Goal: Share content: Share content

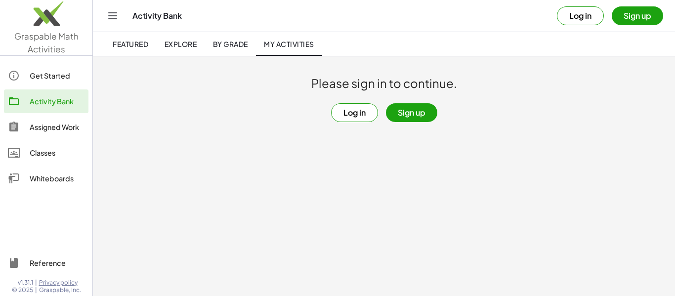
click at [574, 16] on button "Log in" at bounding box center [580, 15] width 47 height 19
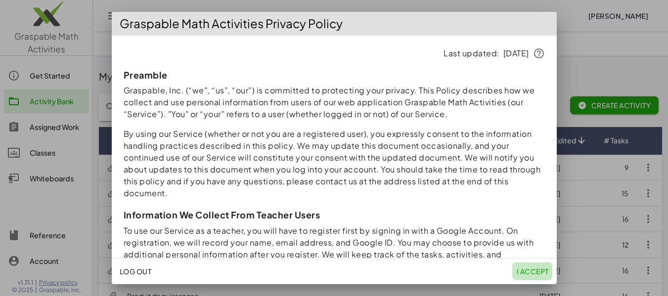
click at [536, 271] on span "I accept" at bounding box center [532, 271] width 32 height 9
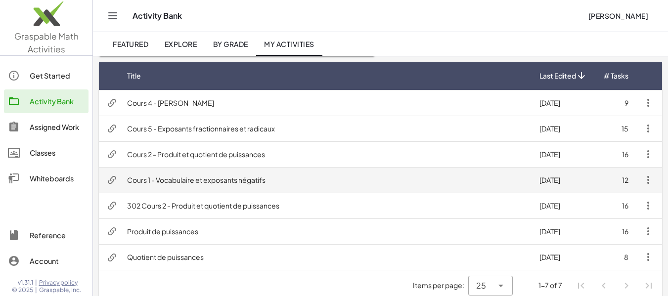
scroll to position [74, 0]
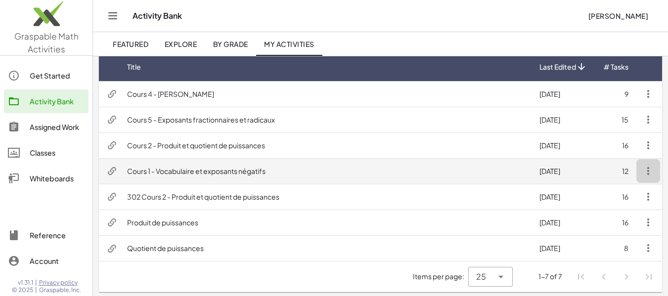
click at [646, 173] on icon "button" at bounding box center [648, 171] width 12 height 12
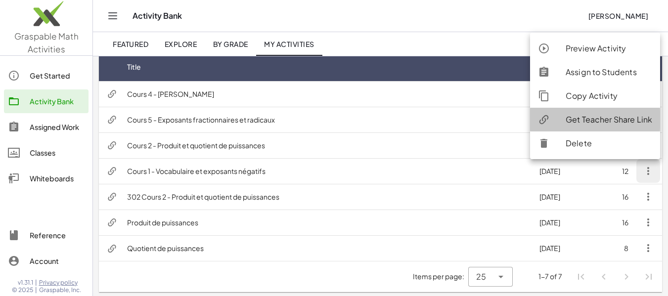
click at [620, 120] on div "Get Teacher Share Link" at bounding box center [608, 120] width 86 height 12
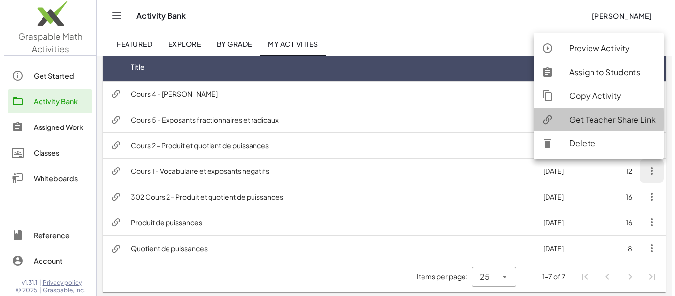
scroll to position [0, 0]
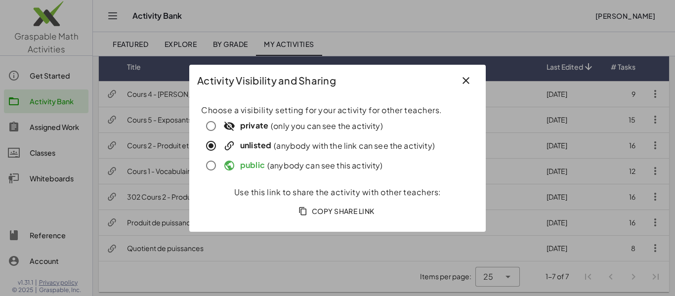
click at [316, 213] on span "Copy Share Link" at bounding box center [337, 211] width 74 height 9
click at [469, 78] on icon "button" at bounding box center [466, 81] width 12 height 12
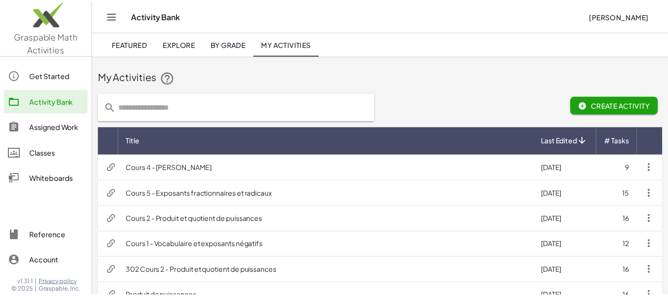
scroll to position [74, 0]
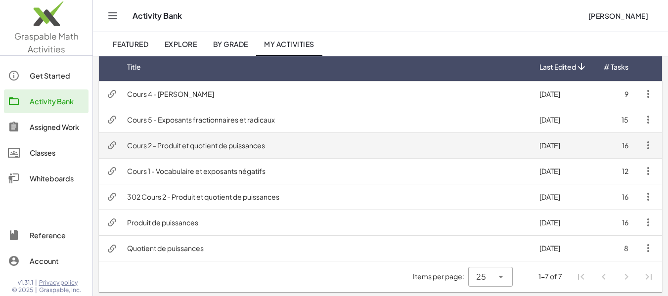
click at [647, 149] on icon "button" at bounding box center [648, 145] width 12 height 12
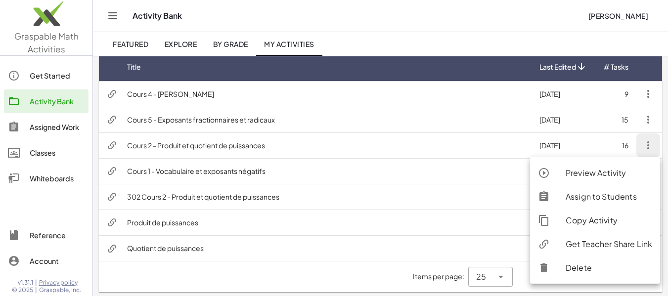
click at [600, 245] on div "Get Teacher Share Link" at bounding box center [608, 244] width 86 height 12
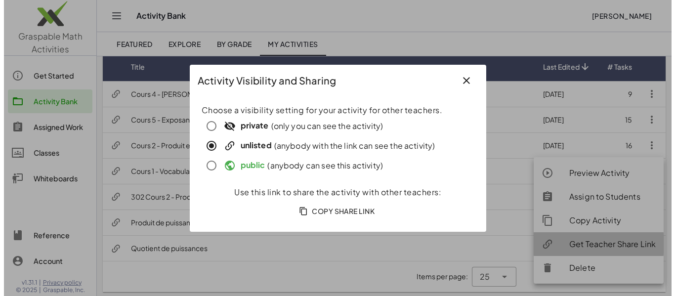
scroll to position [0, 0]
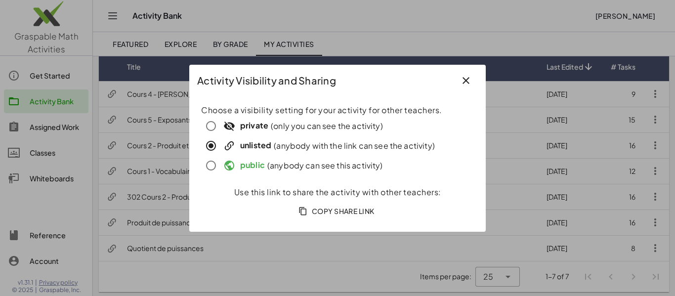
click at [465, 81] on icon "button" at bounding box center [466, 81] width 12 height 12
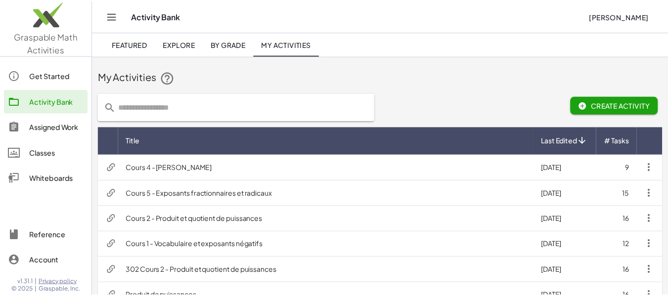
scroll to position [74, 0]
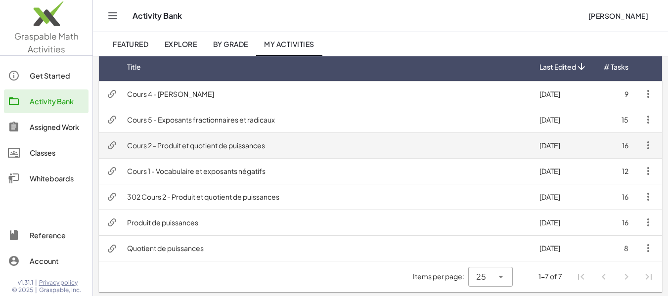
click at [649, 143] on icon "button" at bounding box center [648, 145] width 12 height 12
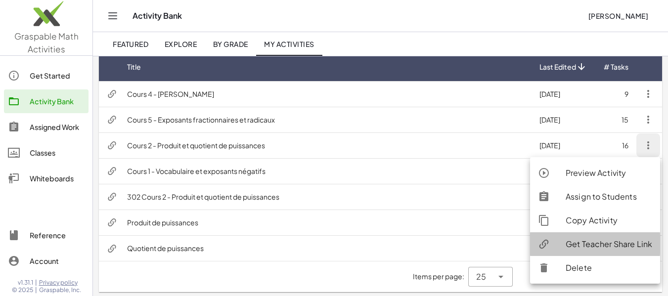
click at [586, 245] on div "Get Teacher Share Link" at bounding box center [608, 244] width 86 height 12
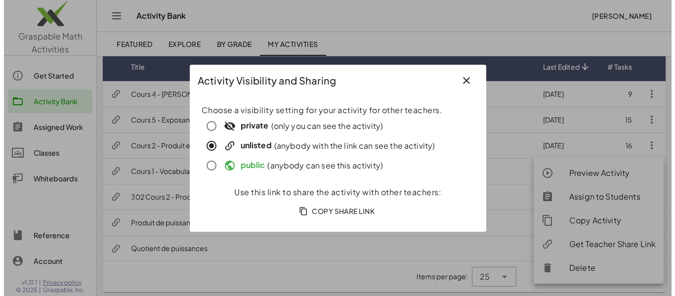
scroll to position [0, 0]
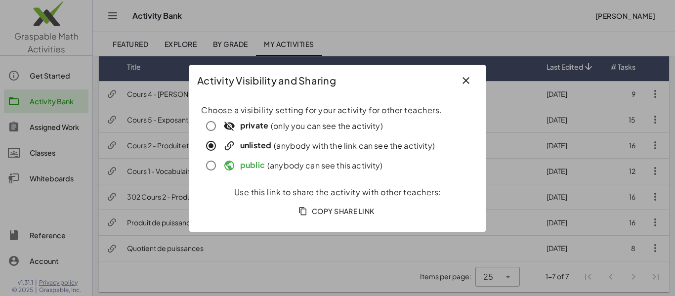
click at [336, 211] on span "Copy Share Link" at bounding box center [337, 211] width 74 height 9
click at [466, 77] on icon "button" at bounding box center [466, 81] width 12 height 12
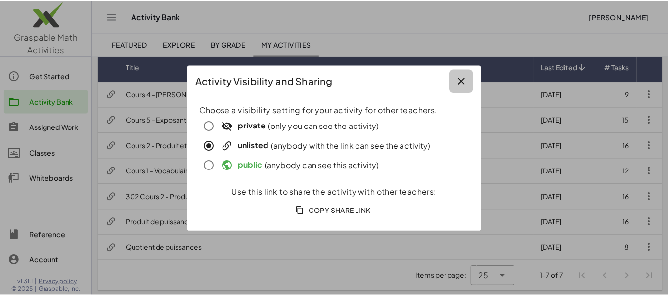
scroll to position [74, 0]
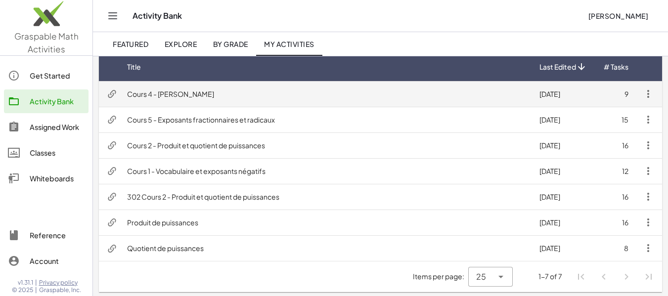
click at [647, 93] on icon "button" at bounding box center [648, 94] width 12 height 12
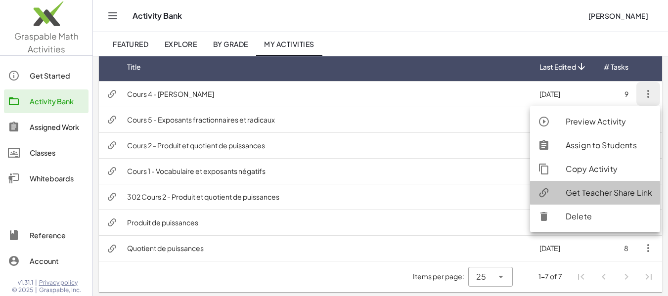
click at [586, 195] on div "Get Teacher Share Link" at bounding box center [608, 193] width 86 height 12
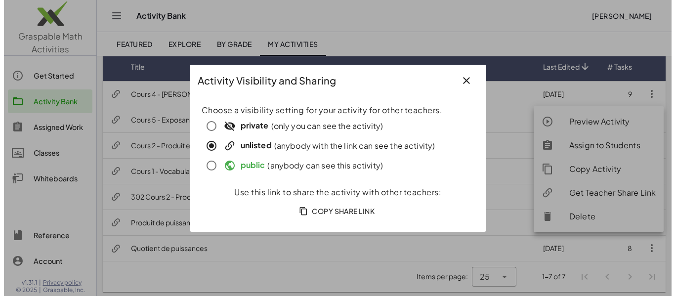
scroll to position [0, 0]
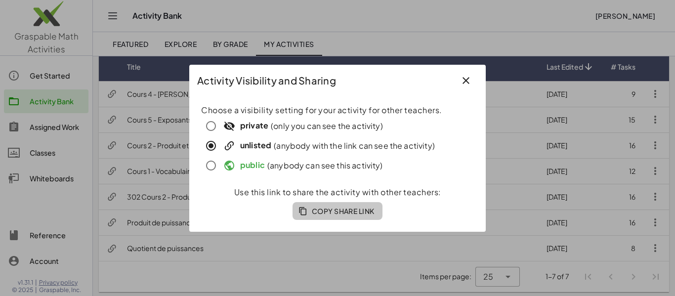
click at [336, 209] on span "Copy Share Link" at bounding box center [337, 211] width 74 height 9
click at [461, 81] on icon "button" at bounding box center [466, 81] width 12 height 12
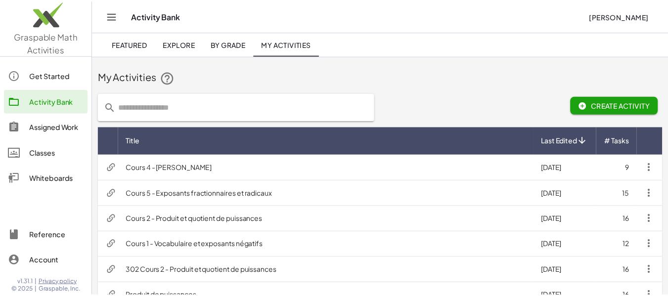
scroll to position [74, 0]
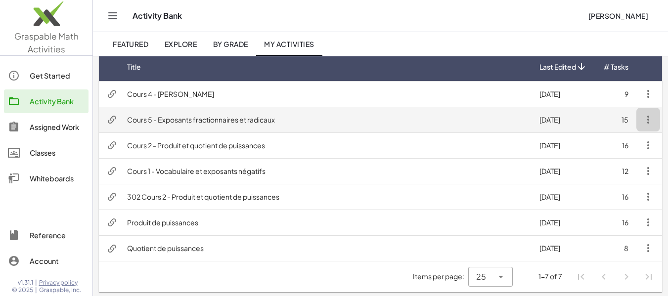
click at [648, 117] on icon "button" at bounding box center [648, 120] width 12 height 12
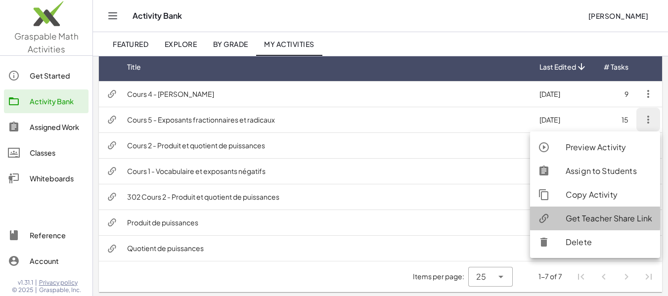
click at [581, 217] on div "Get Teacher Share Link" at bounding box center [608, 219] width 86 height 12
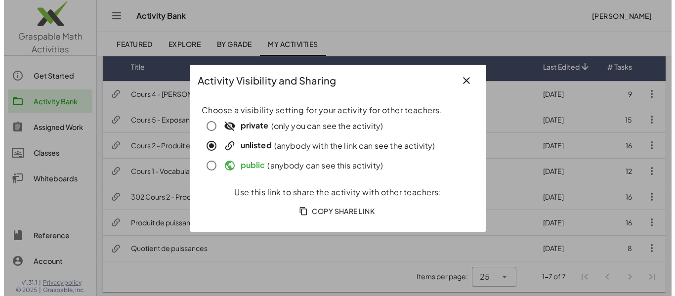
scroll to position [0, 0]
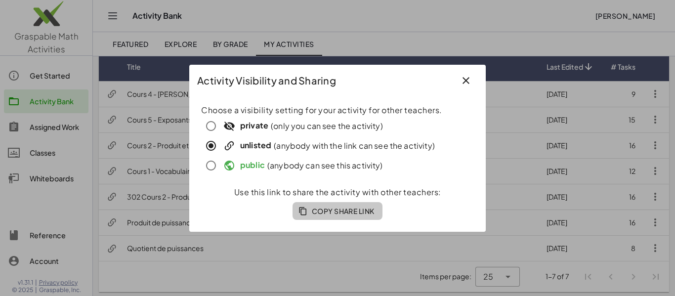
click at [321, 211] on span "Copy Share Link" at bounding box center [337, 211] width 74 height 9
